Goal: Task Accomplishment & Management: Manage account settings

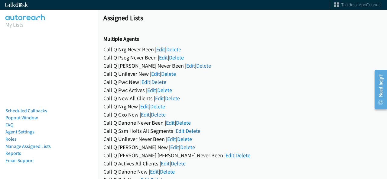
click at [162, 48] on link "Edit" at bounding box center [160, 49] width 9 height 7
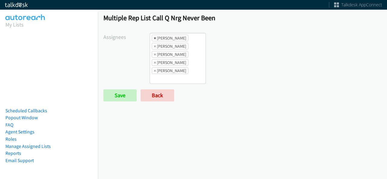
click at [154, 39] on span "×" at bounding box center [155, 38] width 2 height 6
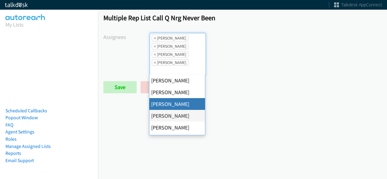
click at [154, 39] on span "×" at bounding box center [155, 38] width 2 height 6
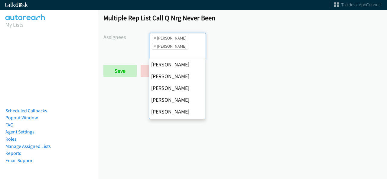
click at [154, 39] on span "×" at bounding box center [155, 38] width 2 height 6
select select "fd8c5d46-30db-44cb-8f0d-00da318b790a"
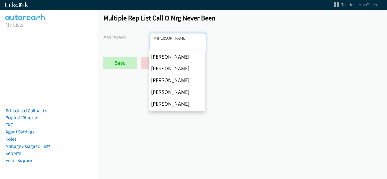
click at [154, 39] on span "×" at bounding box center [155, 38] width 2 height 6
select select
click at [153, 41] on input "search" at bounding box center [160, 46] width 21 height 10
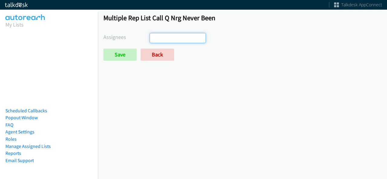
click at [153, 39] on input "search" at bounding box center [160, 38] width 21 height 10
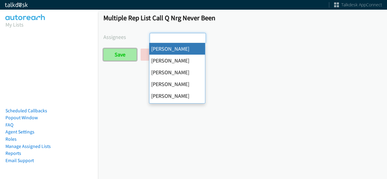
click at [124, 52] on input "Save" at bounding box center [119, 55] width 33 height 12
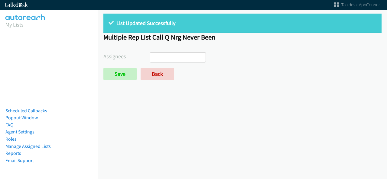
select select
click at [164, 76] on link "Back" at bounding box center [157, 74] width 34 height 12
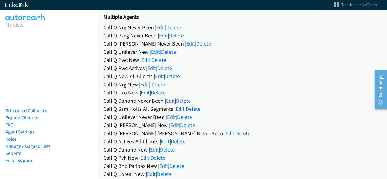
scroll to position [18, 0]
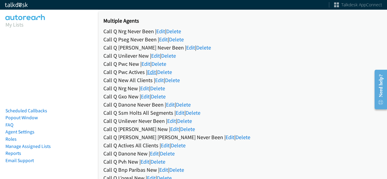
click at [152, 71] on link "Edit" at bounding box center [151, 72] width 9 height 7
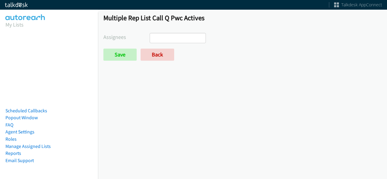
click at [166, 38] on input "search" at bounding box center [160, 38] width 21 height 10
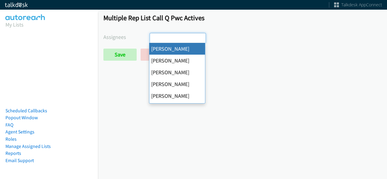
select select "cb11e729-9a1d-44de-9b38-0f5a50c7e01c"
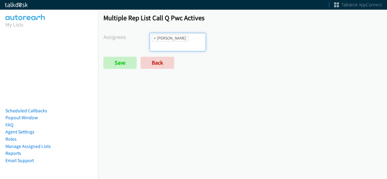
click at [170, 42] on input "search" at bounding box center [160, 46] width 21 height 10
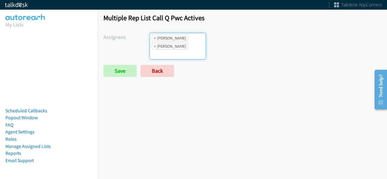
click at [171, 50] on input "search" at bounding box center [160, 55] width 21 height 10
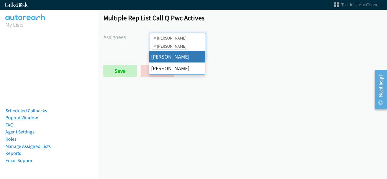
type input "m"
type input "tat"
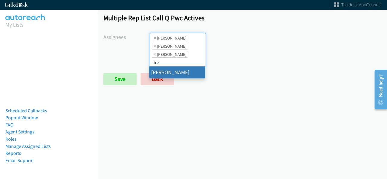
type input "tre"
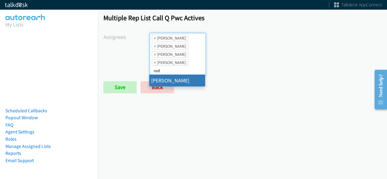
type input "rod"
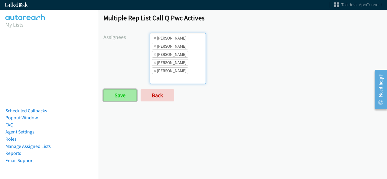
click at [125, 91] on input "Save" at bounding box center [119, 95] width 33 height 12
